Goal: Transaction & Acquisition: Obtain resource

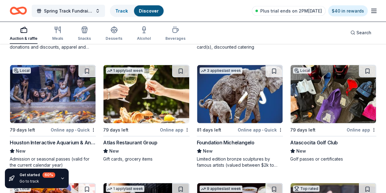
scroll to position [648, 0]
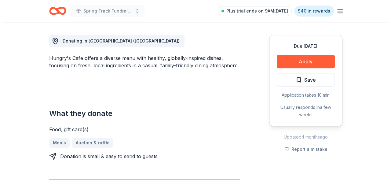
scroll to position [164, 0]
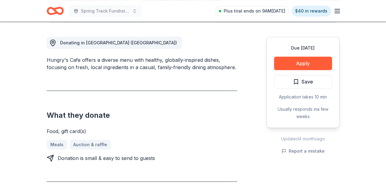
click at [305, 63] on button "Apply" at bounding box center [303, 62] width 58 height 13
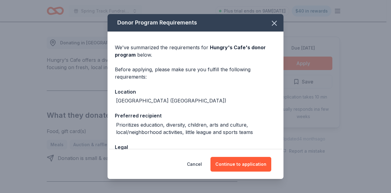
click at [235, 161] on button "Continue to application" at bounding box center [240, 164] width 61 height 15
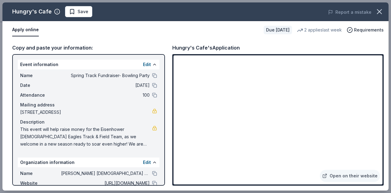
click at [357, 174] on link "Open on their website" at bounding box center [349, 175] width 60 height 12
